Goal: Check status: Check status

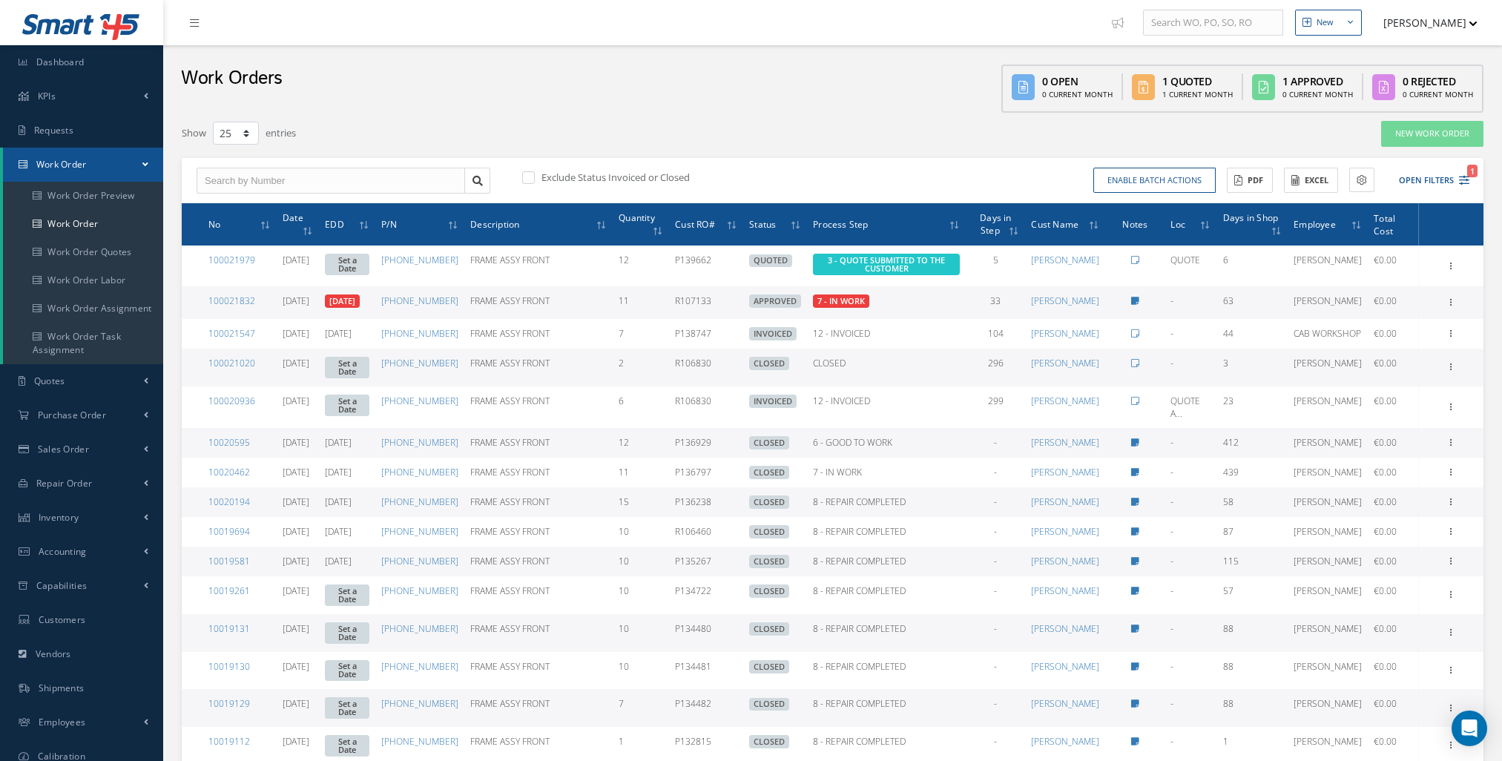
select select "25"
click at [113, 66] on link "Dashboard" at bounding box center [81, 62] width 163 height 34
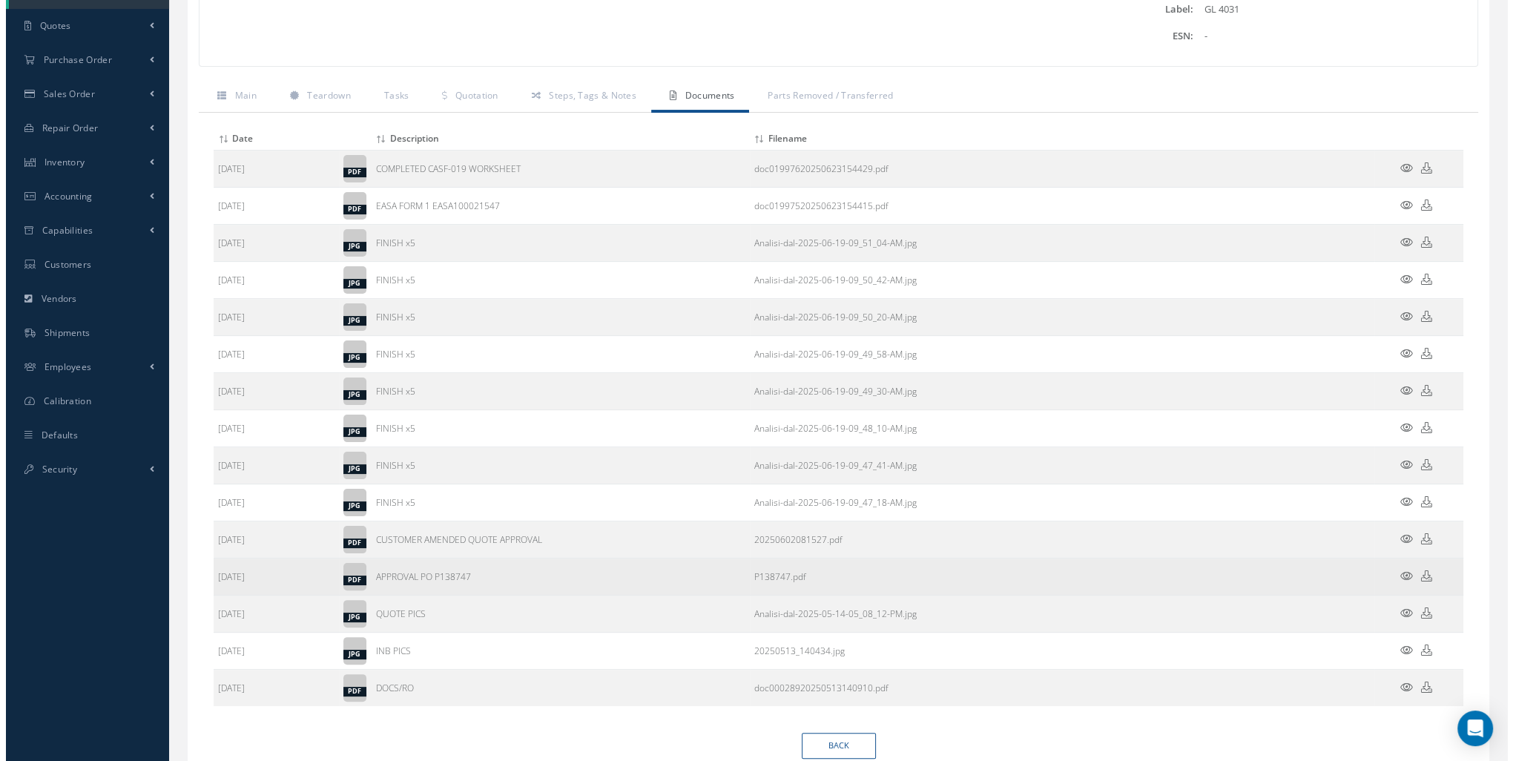
scroll to position [408, 0]
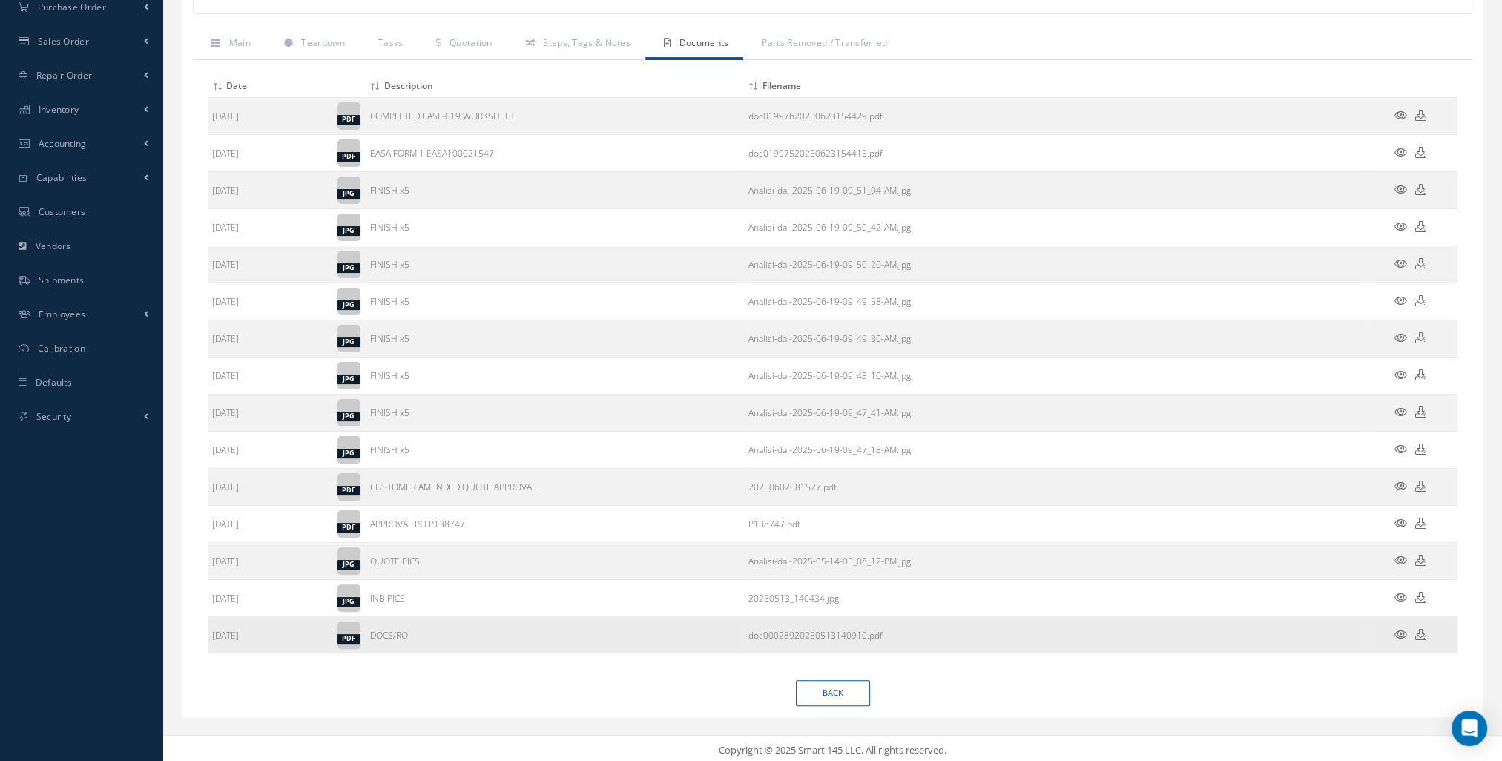
click at [1404, 629] on icon at bounding box center [1401, 634] width 13 height 11
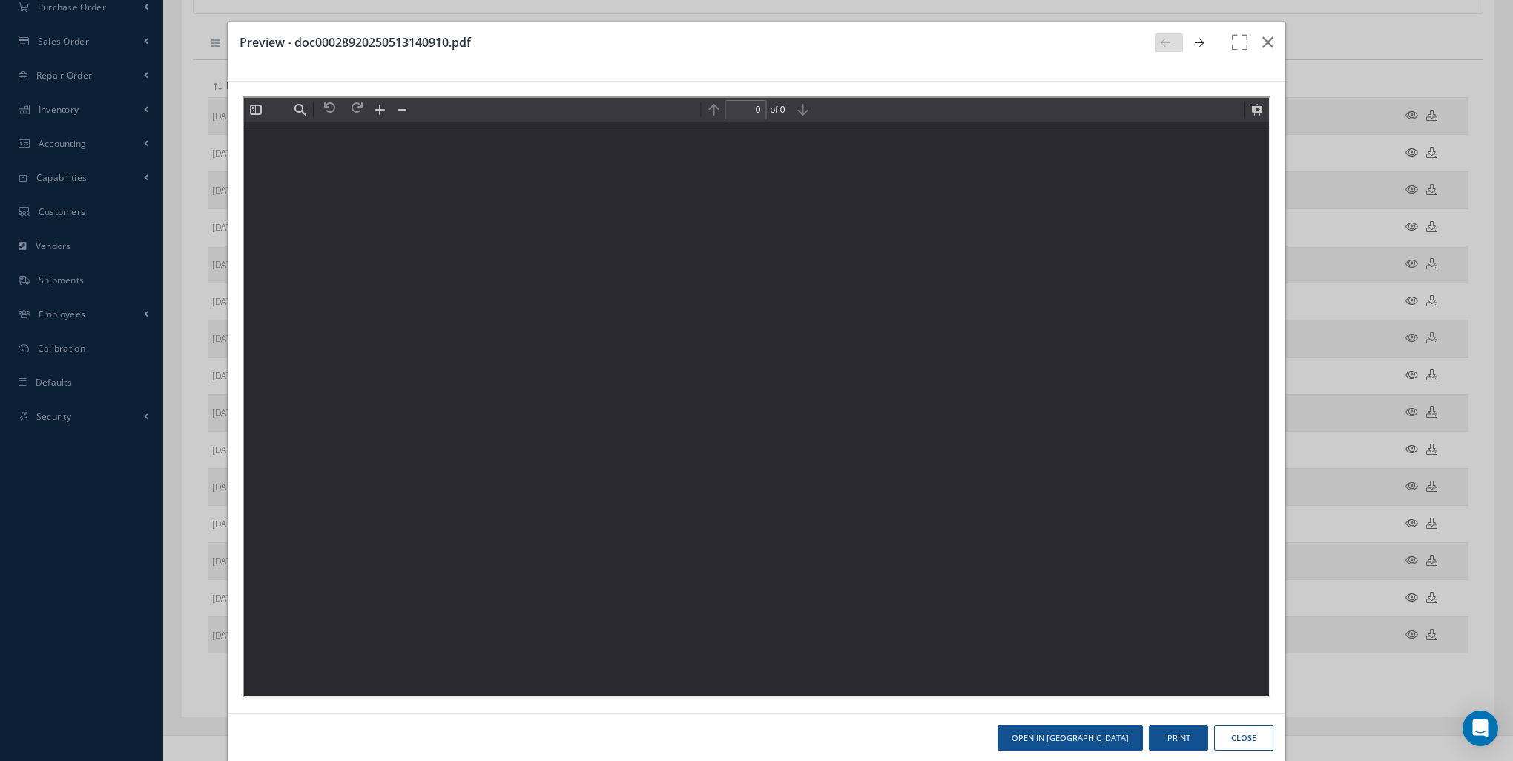
scroll to position [0, 0]
type input "1"
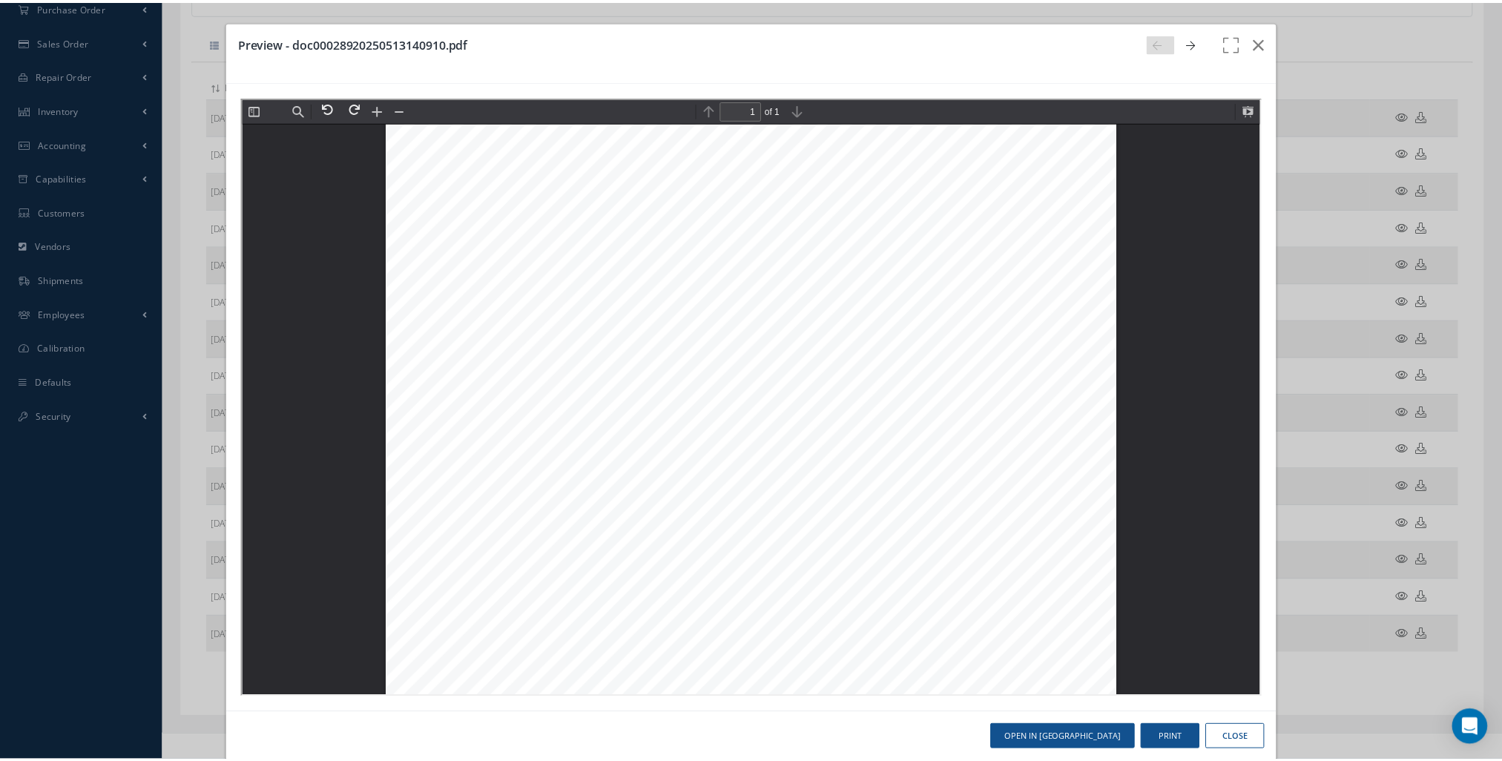
scroll to position [371, 0]
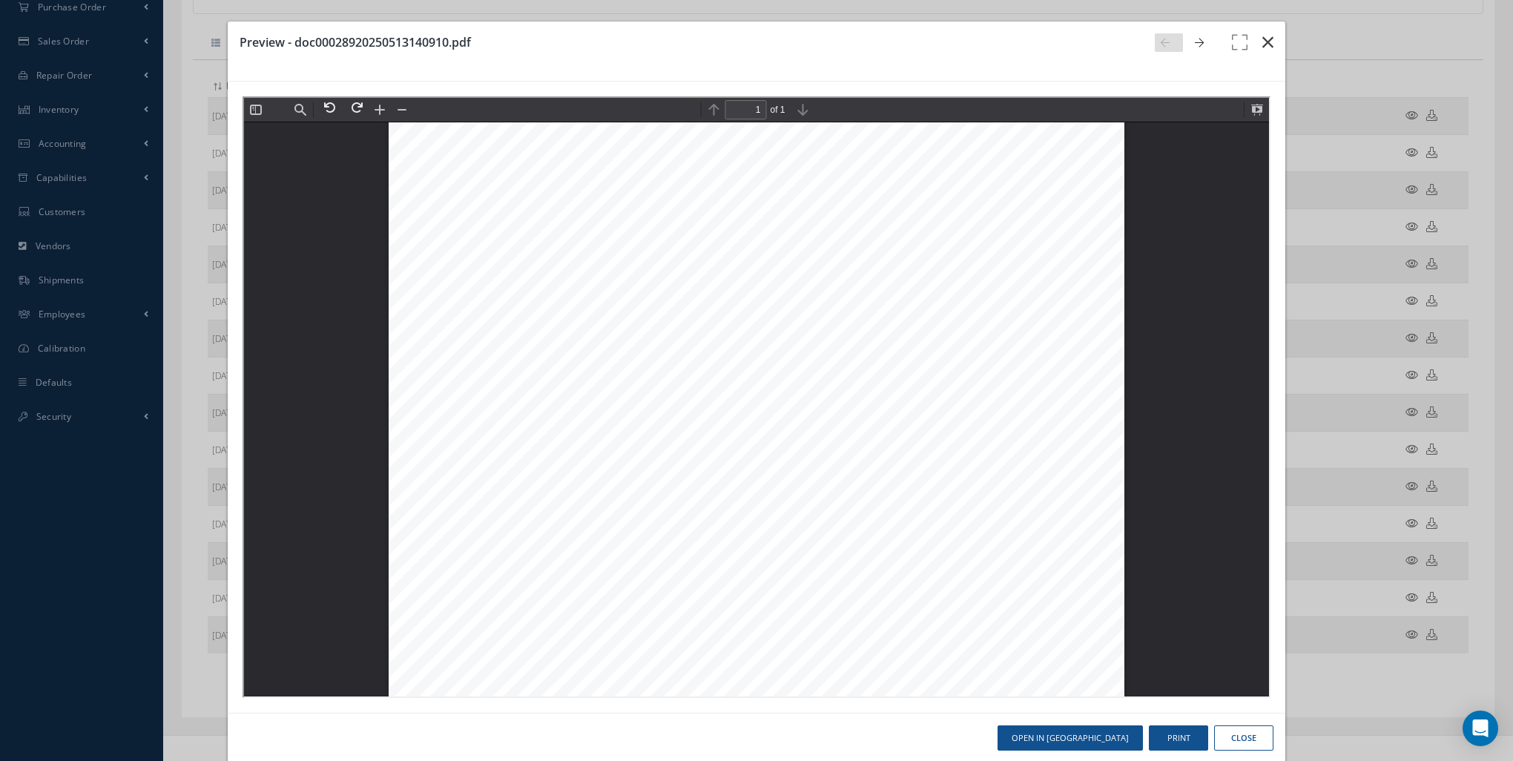
click at [1263, 39] on icon "button" at bounding box center [1268, 42] width 11 height 18
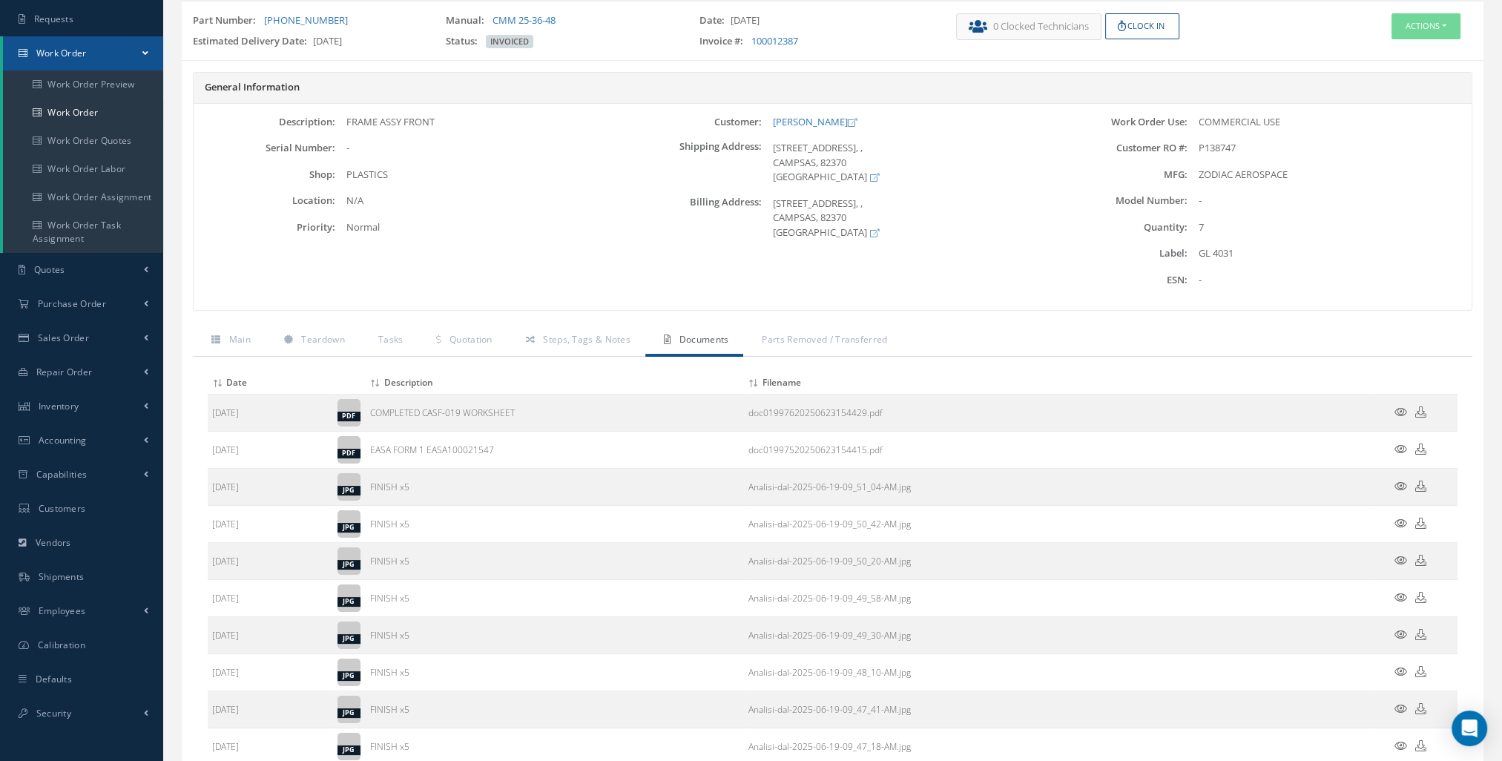
scroll to position [0, 0]
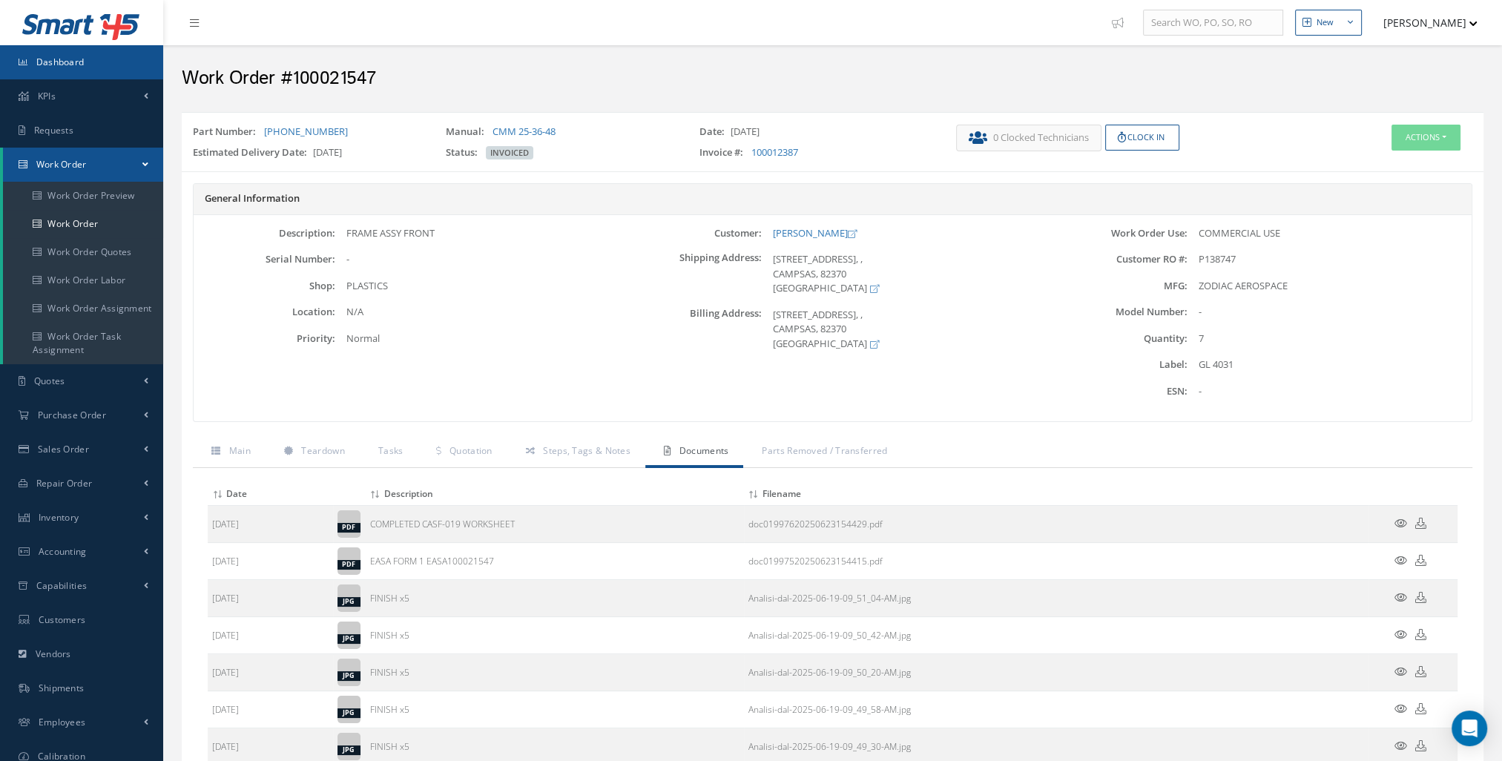
click at [80, 57] on span "Dashboard" at bounding box center [60, 62] width 48 height 13
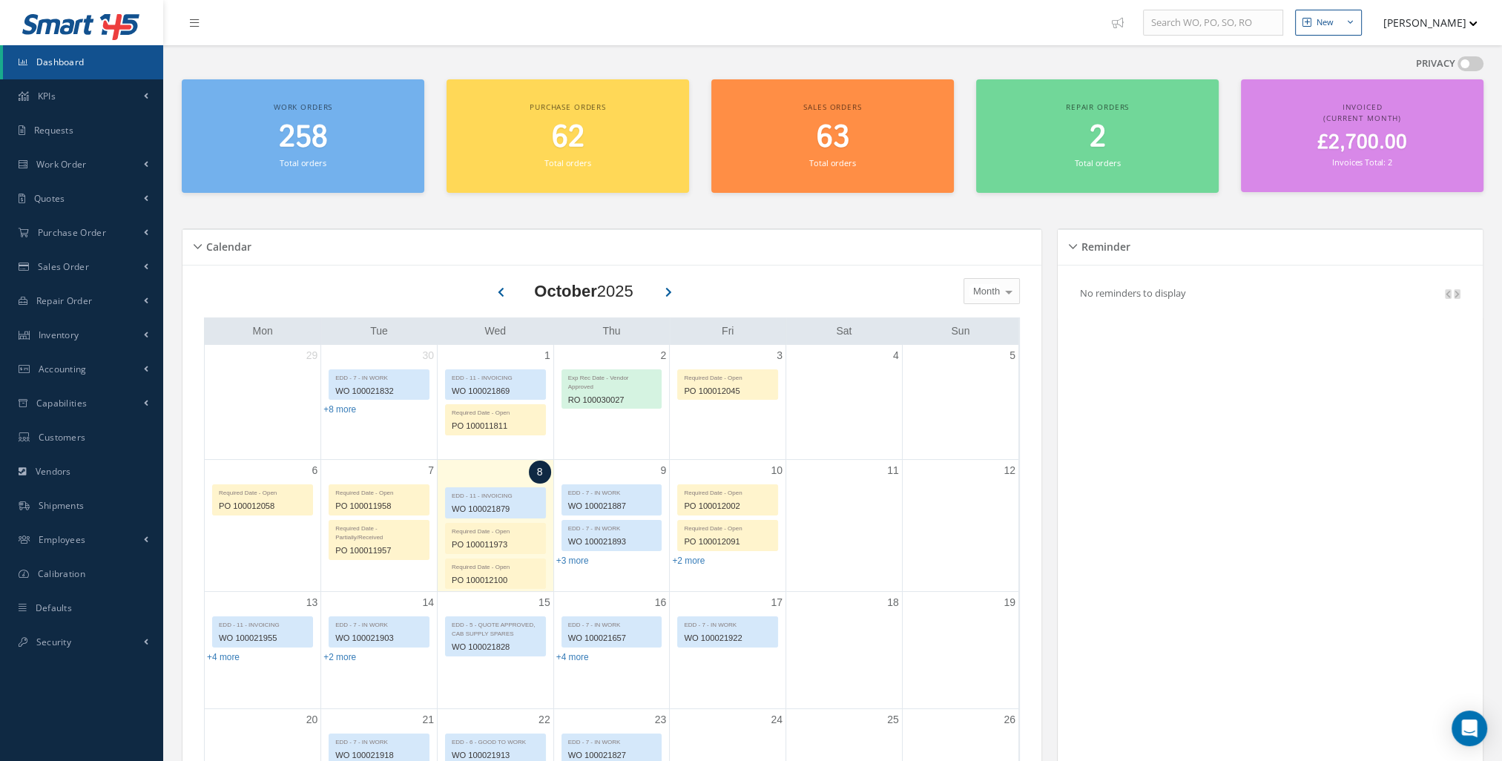
click at [297, 131] on span "258" at bounding box center [303, 137] width 49 height 42
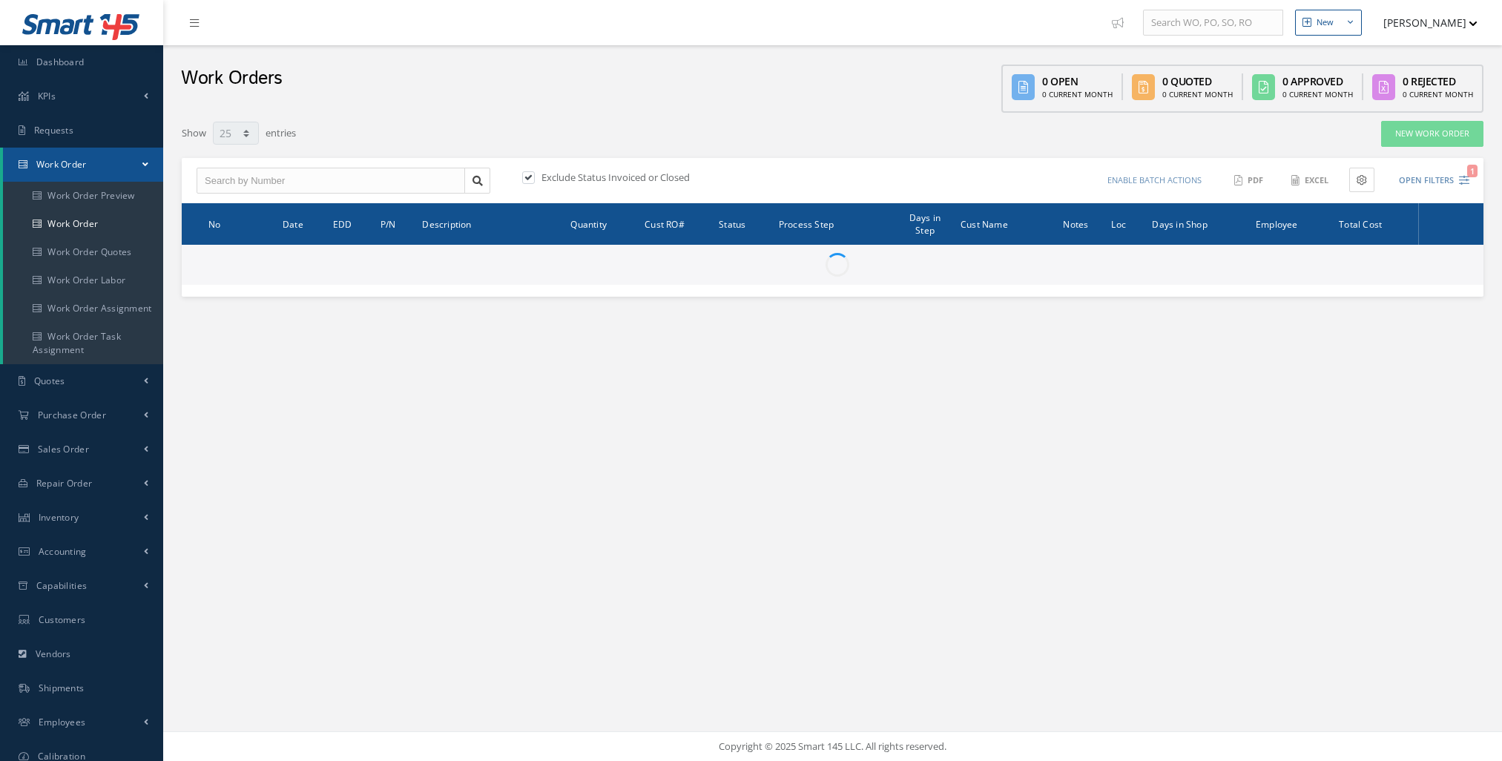
select select "25"
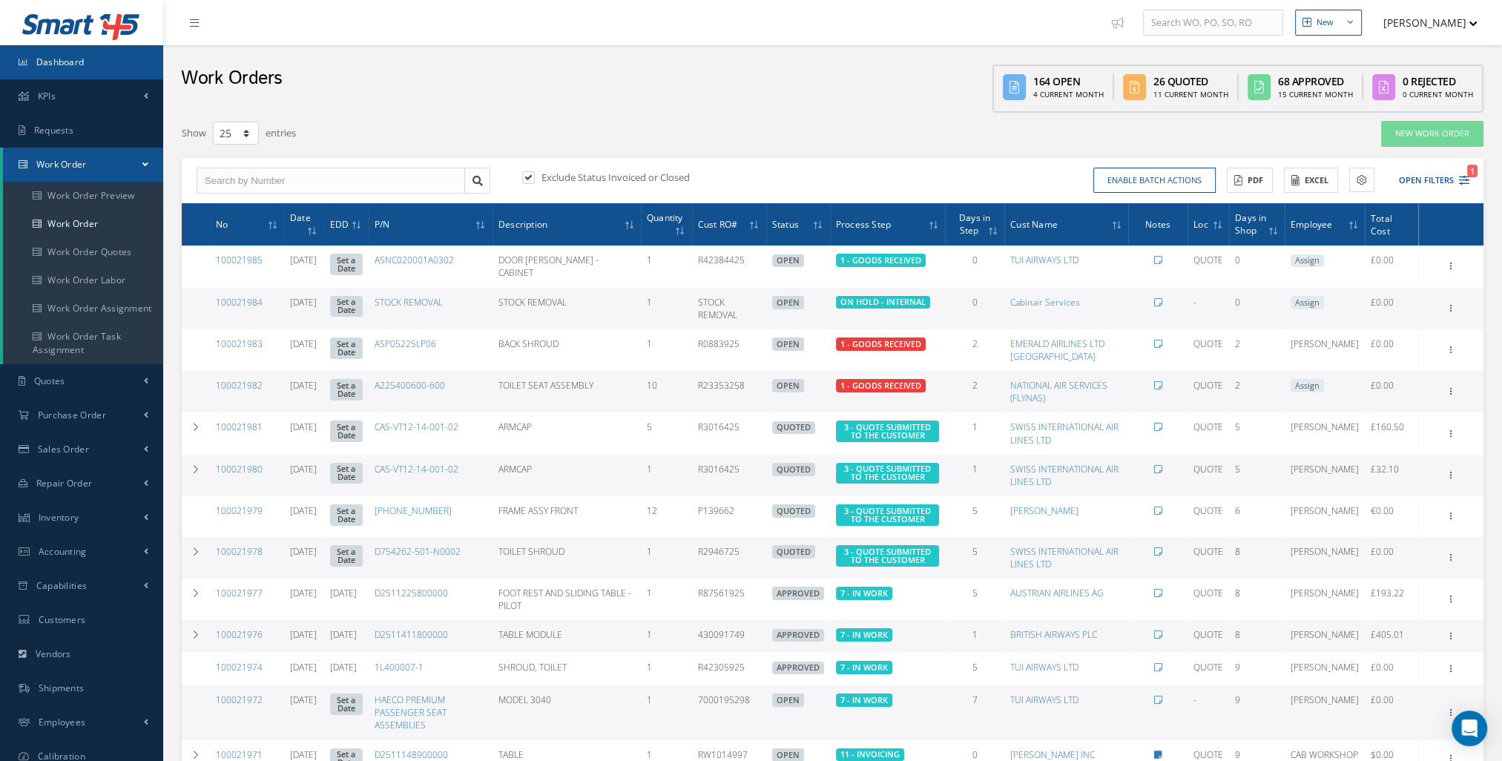
click at [78, 77] on link "Dashboard" at bounding box center [81, 62] width 163 height 34
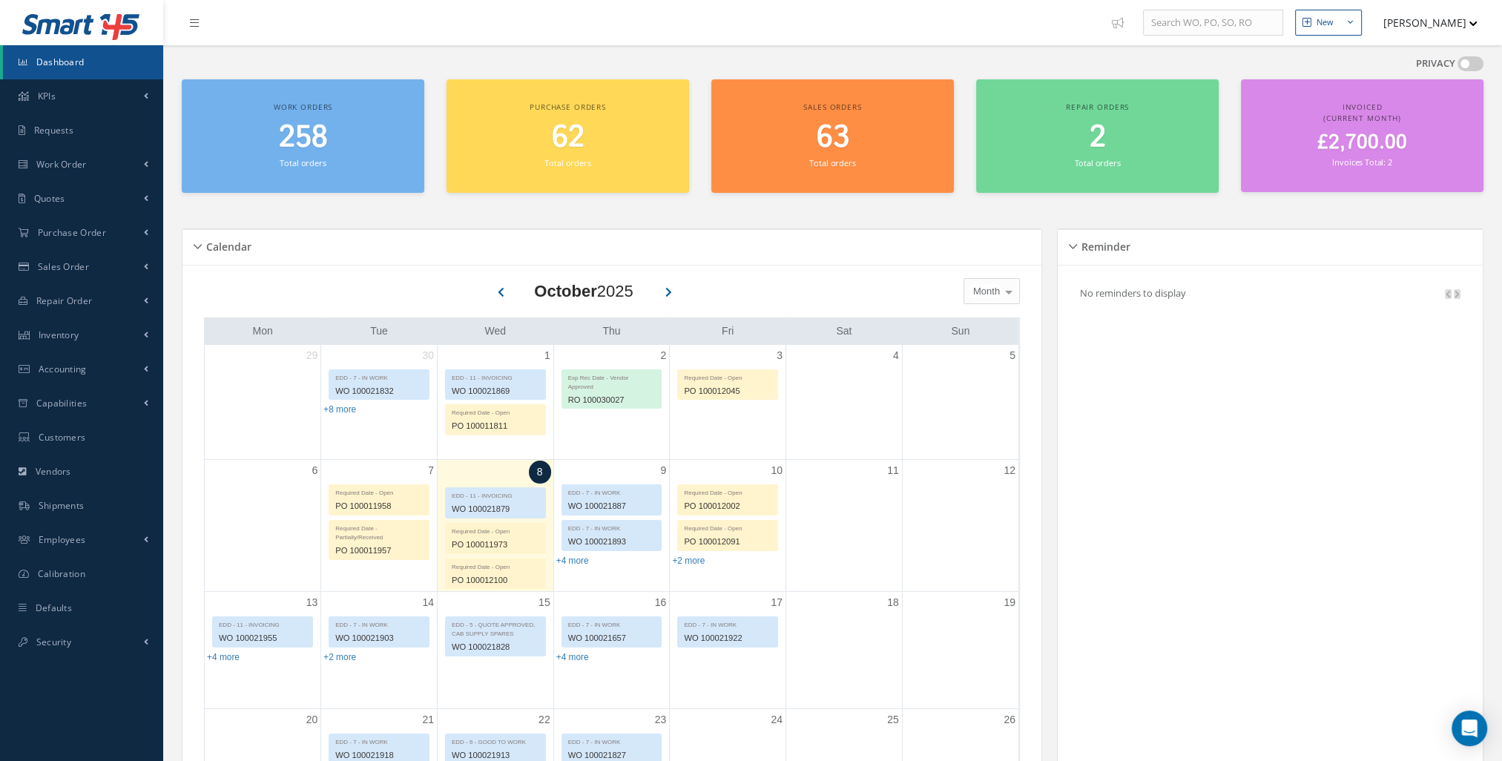
click at [70, 64] on span "Dashboard" at bounding box center [60, 62] width 48 height 13
